Goal: Information Seeking & Learning: Find specific fact

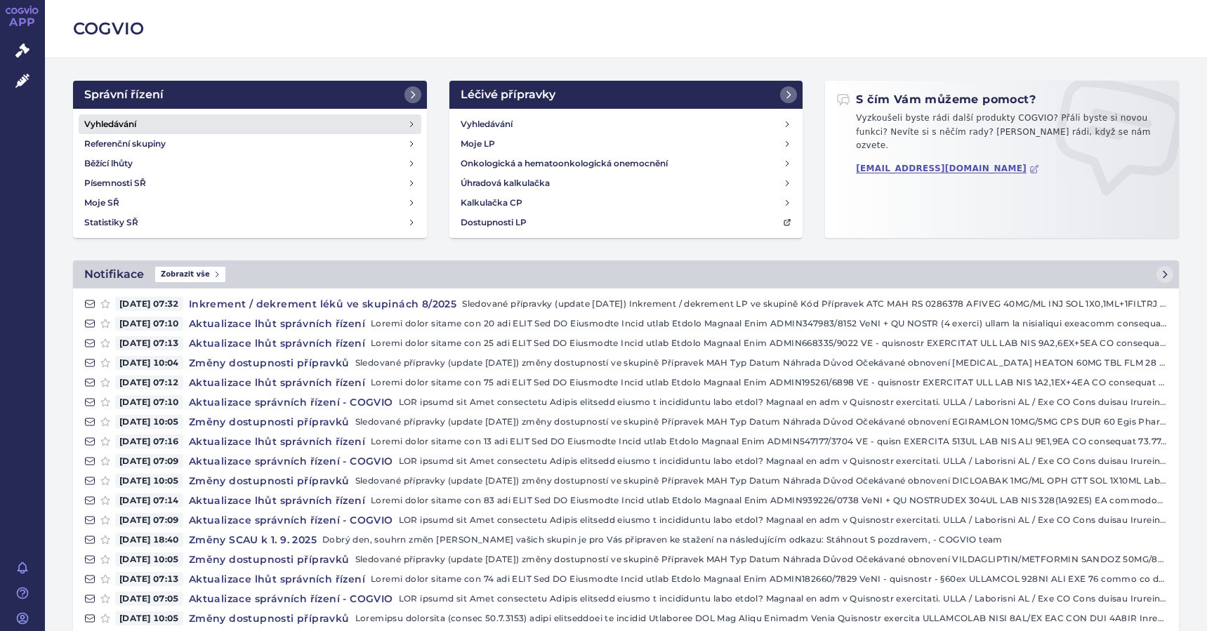
click at [91, 122] on h4 "Vyhledávání" at bounding box center [110, 124] width 52 height 14
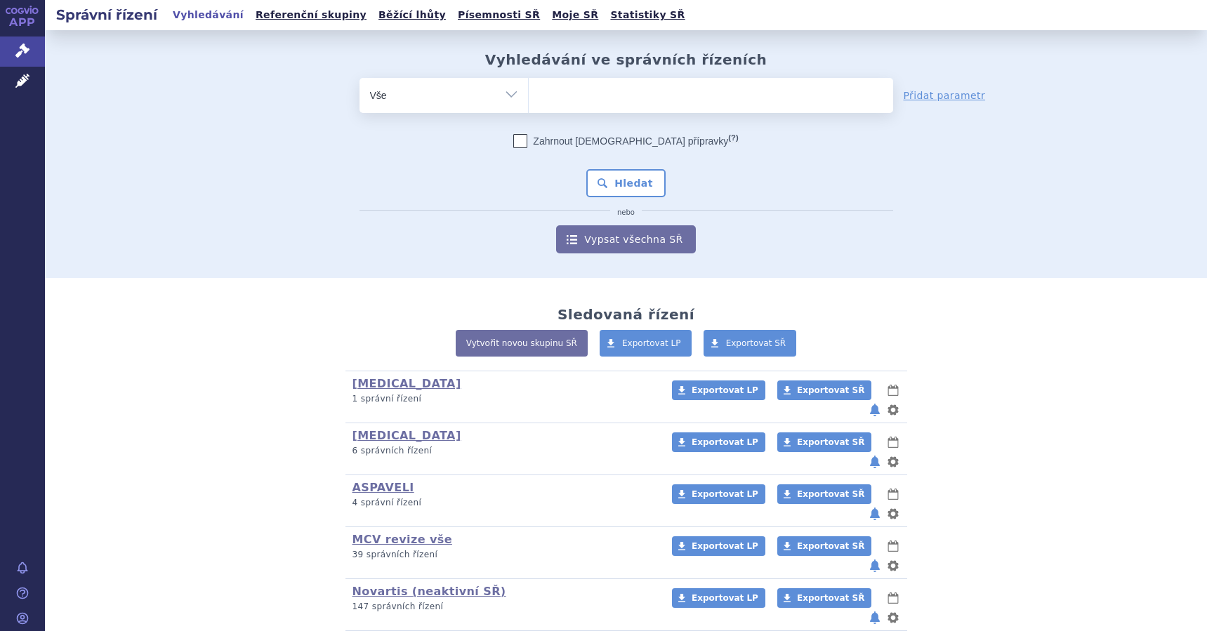
click at [567, 100] on ul at bounding box center [711, 92] width 364 height 29
click at [529, 100] on select at bounding box center [528, 94] width 1 height 35
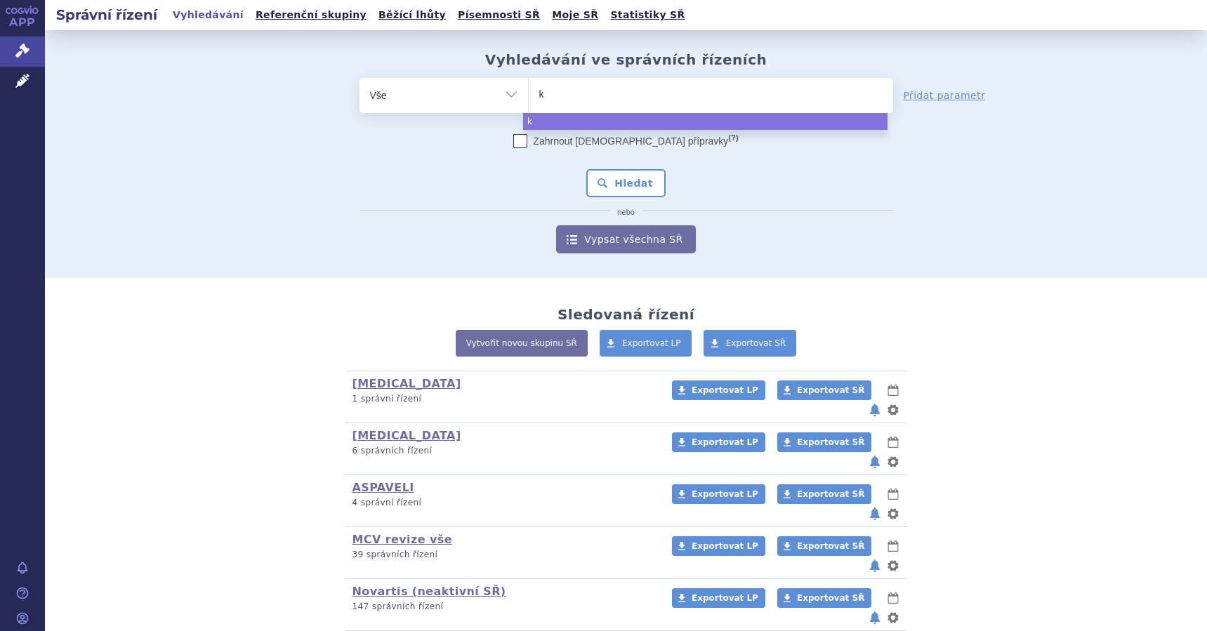
type input "ki"
type input "kis"
type input "kisq"
type input "kisqal"
type input "kisqali"
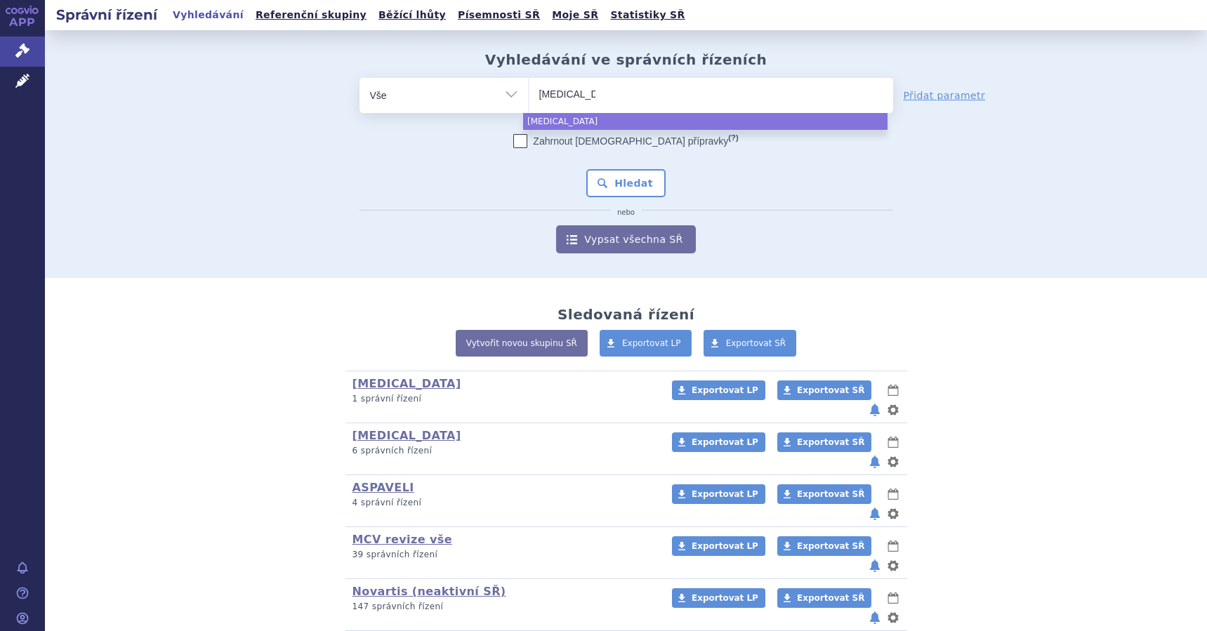
select select "kisqali"
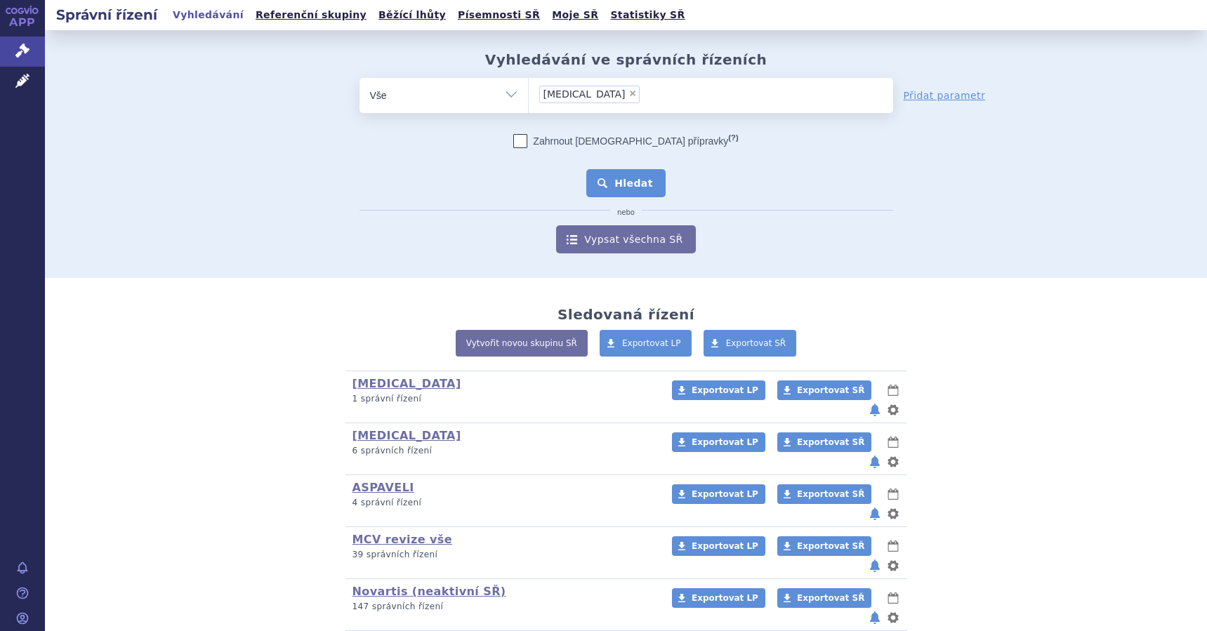
click at [632, 180] on button "Hledat" at bounding box center [625, 183] width 79 height 28
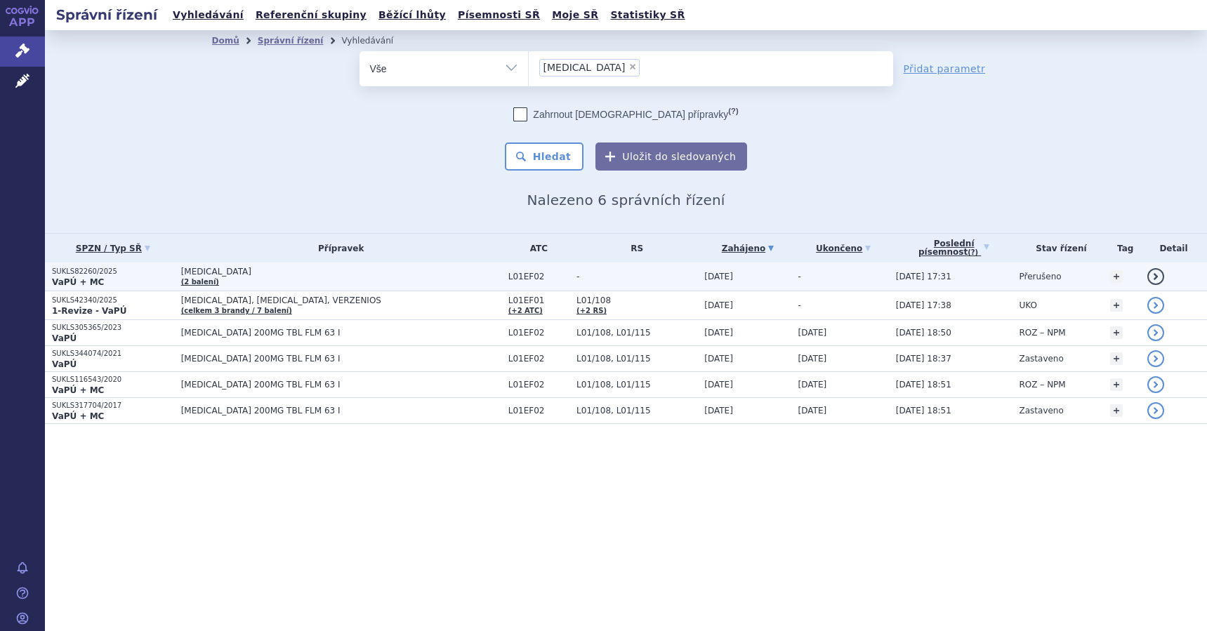
click at [100, 276] on p "SUKLS82260/2025" at bounding box center [113, 272] width 122 height 10
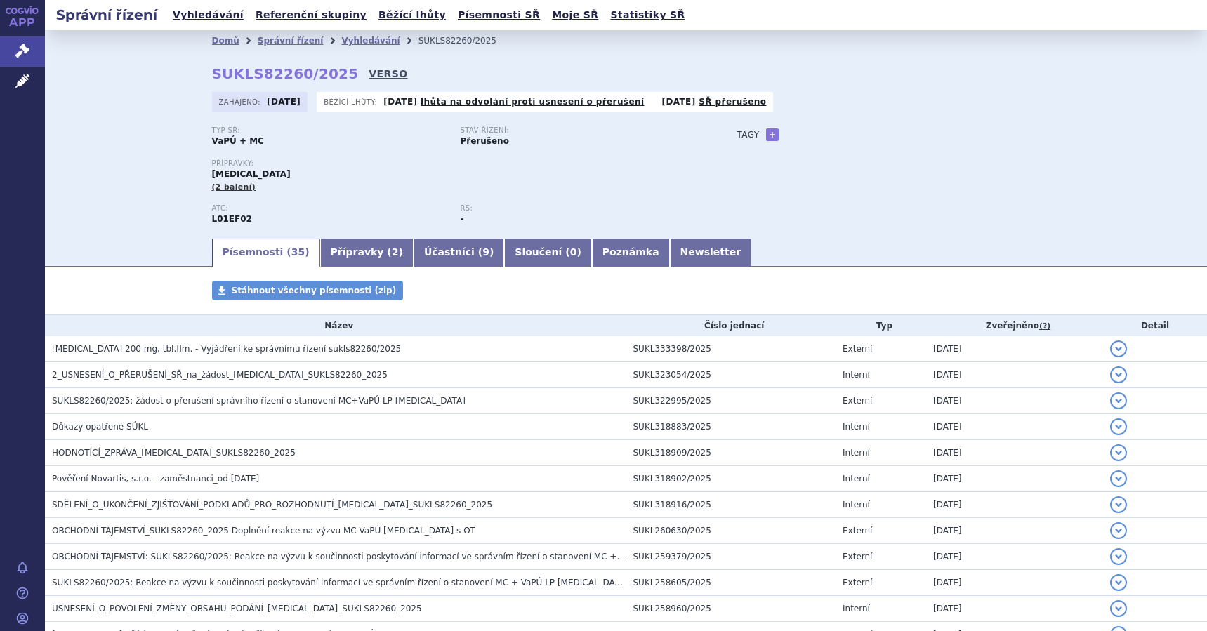
click at [369, 69] on link "VERSO" at bounding box center [388, 74] width 39 height 14
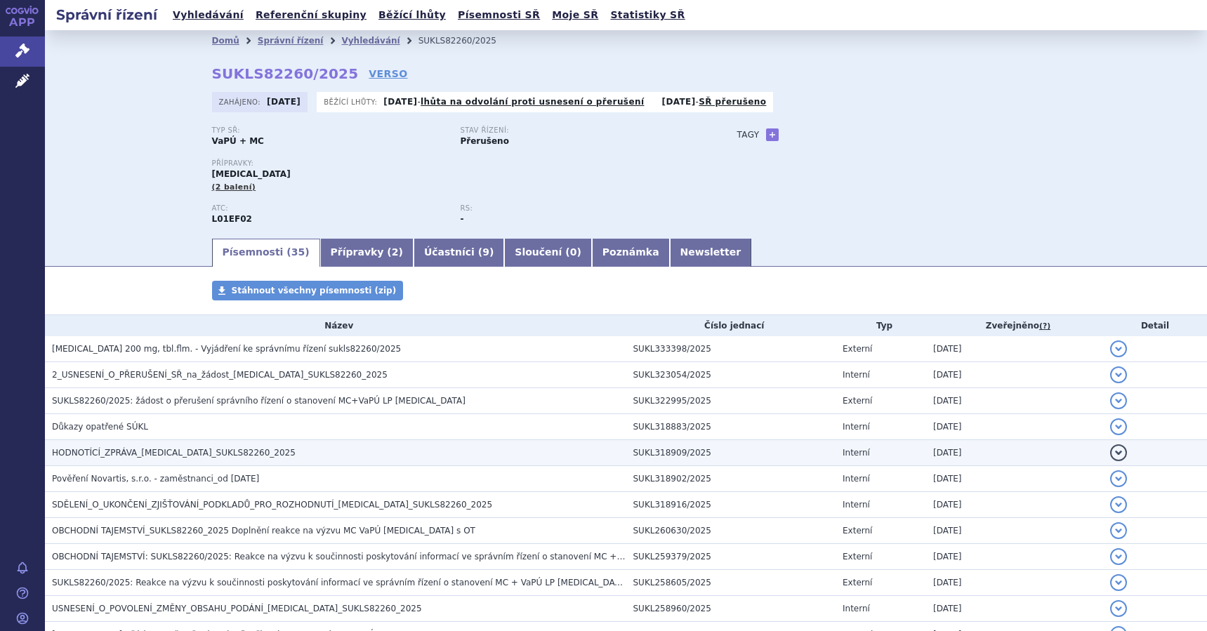
click at [142, 455] on span "HODNOTÍCÍ_ZPRÁVA_[MEDICAL_DATA]_SUKLS82260_2025" at bounding box center [174, 453] width 244 height 10
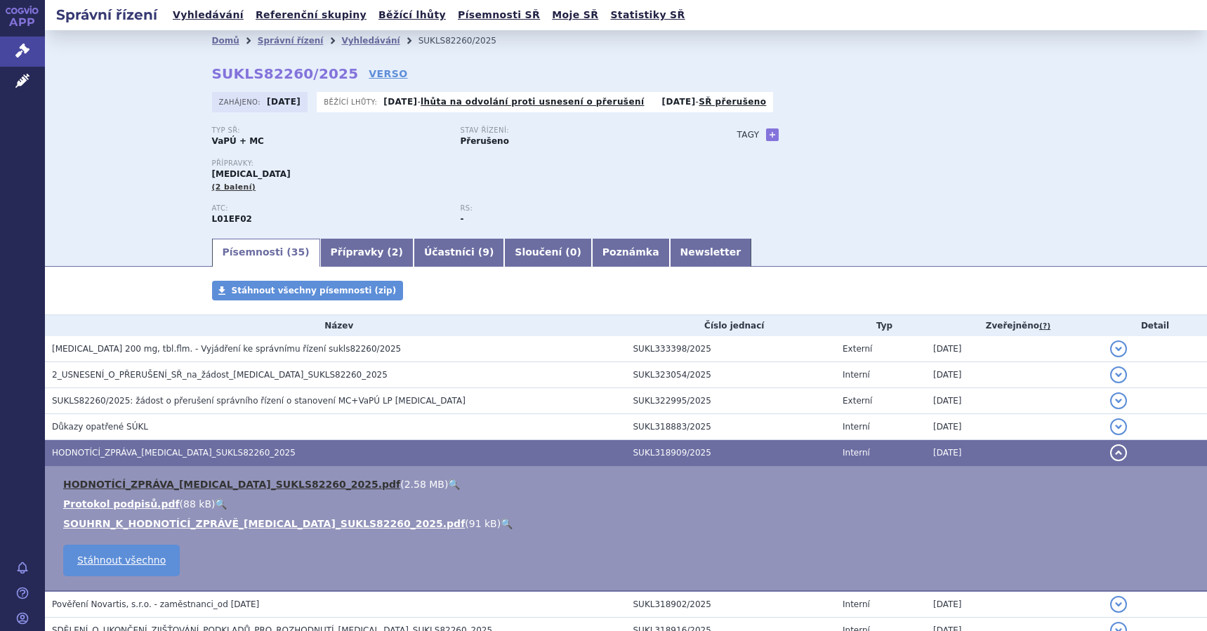
click at [131, 482] on link "HODNOTÍCÍ_ZPRÁVA_[MEDICAL_DATA]_SUKLS82260_2025.pdf" at bounding box center [231, 484] width 337 height 11
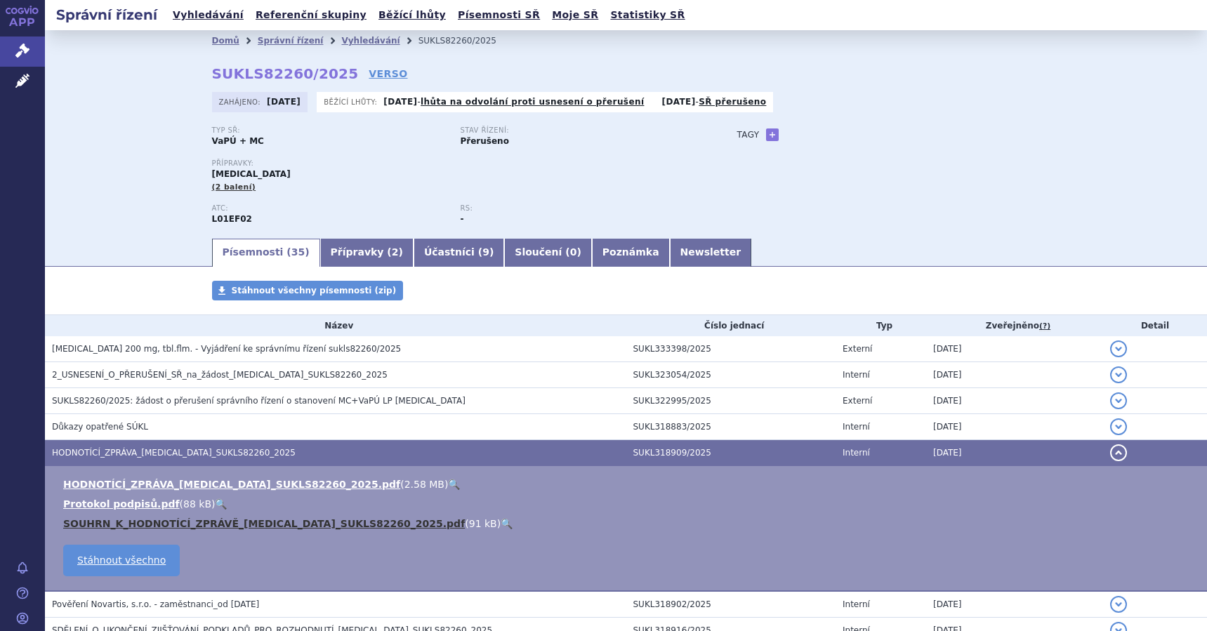
click at [207, 528] on link "SOUHRN_K_HODNOTÍCÍ_ZPRÁVĚ_[MEDICAL_DATA]_SUKLS82260_2025.pdf" at bounding box center [264, 523] width 402 height 11
